Goal: Find specific page/section: Find specific page/section

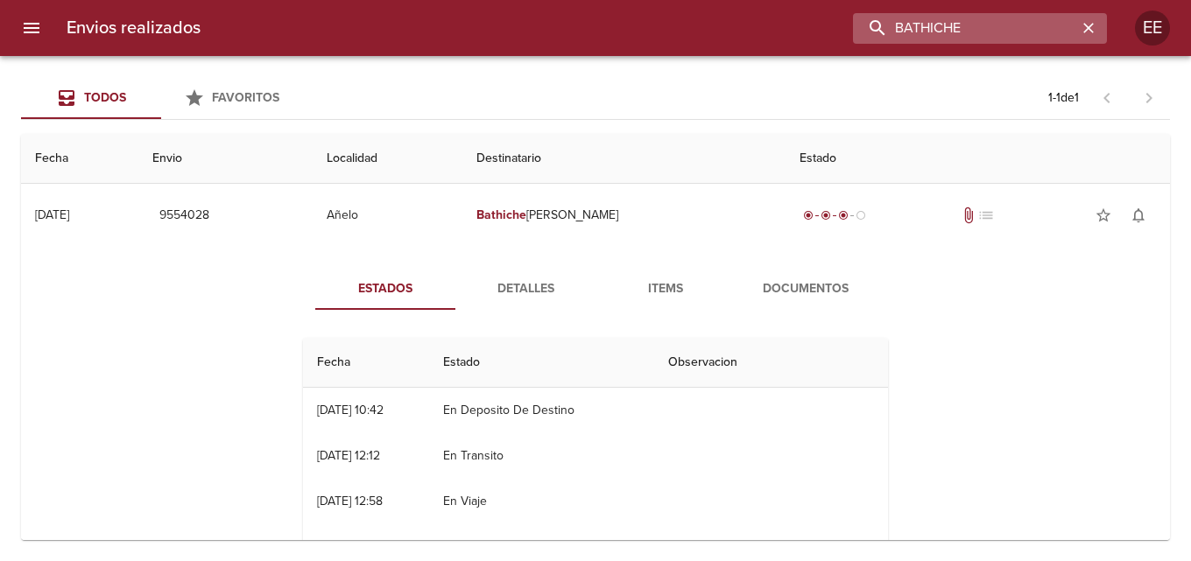
click at [1050, 28] on input "BATHICHE" at bounding box center [965, 28] width 224 height 31
click at [883, 30] on input "BATHICHE" at bounding box center [965, 28] width 224 height 31
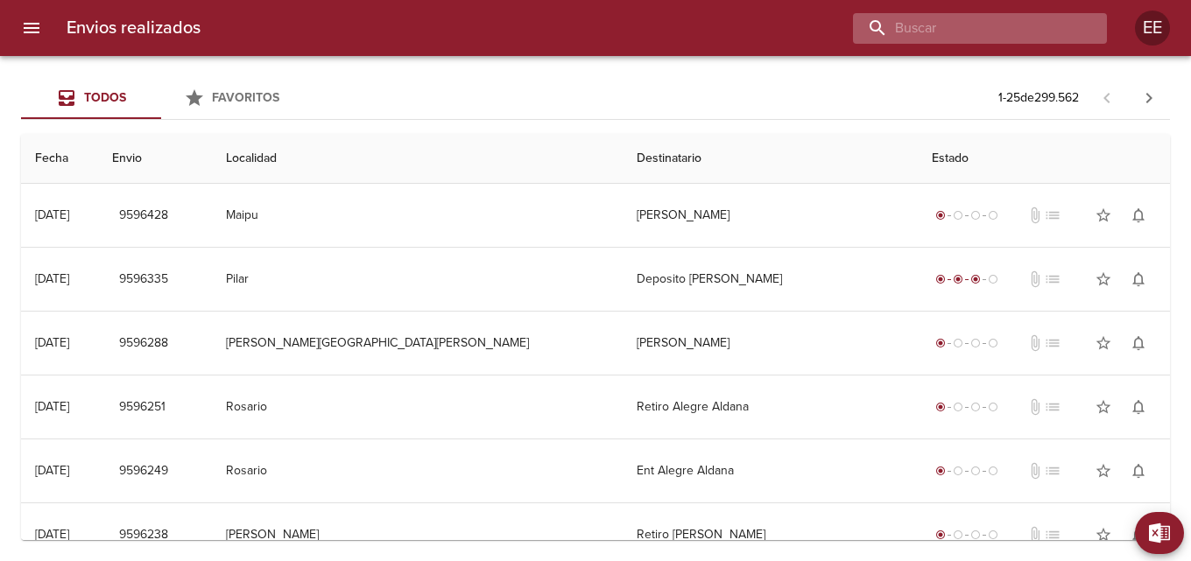
click at [981, 14] on input "buscar" at bounding box center [965, 28] width 224 height 31
type input "BATHICHE"
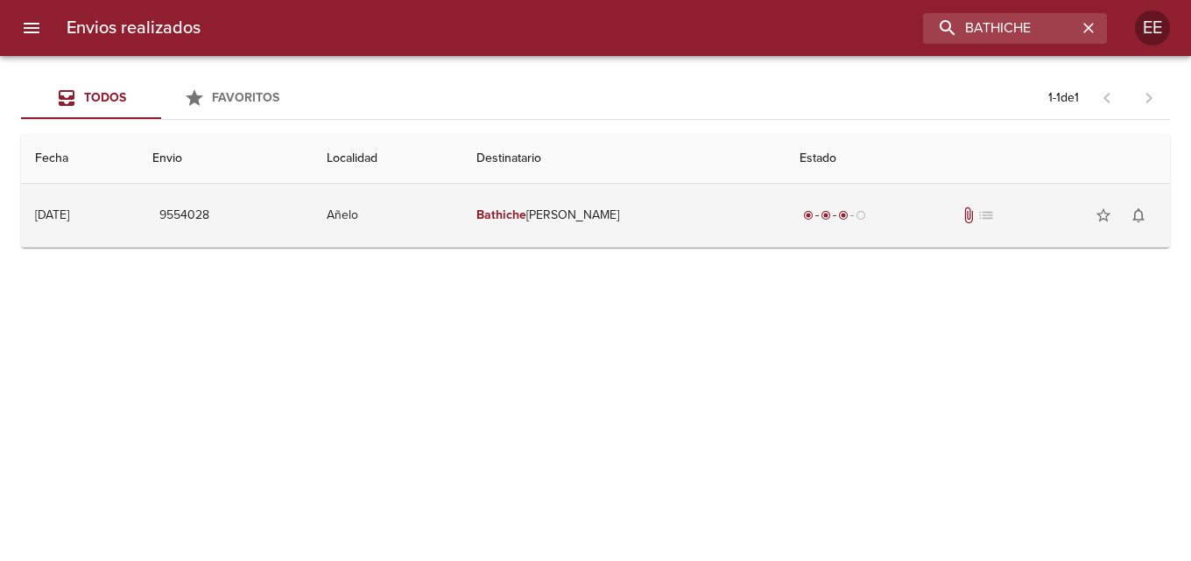
click at [654, 219] on td "Bathiche [PERSON_NAME]" at bounding box center [623, 215] width 323 height 63
